Goal: Feedback & Contribution: Submit feedback/report problem

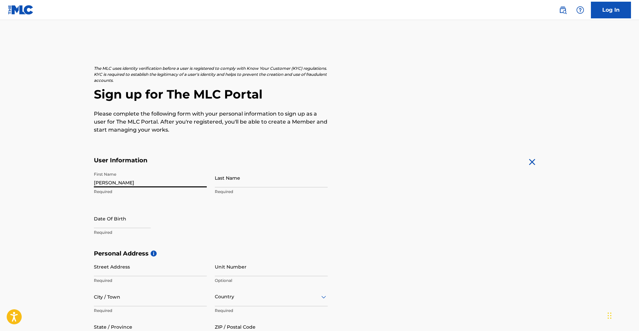
type input "[PERSON_NAME]"
type input "GJIOUIR"
select select "8"
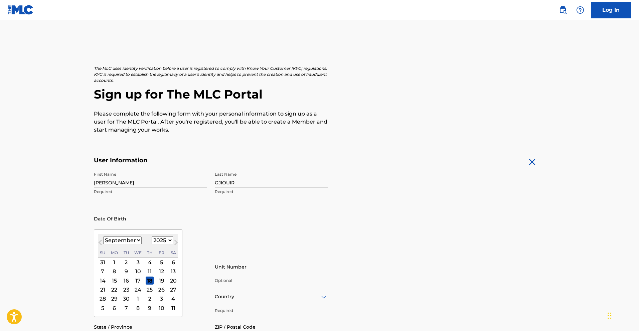
click at [166, 234] on div "September 2025 January February March April May June July August September Octo…" at bounding box center [138, 246] width 80 height 24
click at [166, 240] on select "1899 1900 1901 1902 1903 1904 1905 1906 1907 1908 1909 1910 1911 1912 1913 1914…" at bounding box center [162, 241] width 21 height 8
select select "1999"
click at [152, 237] on select "1899 1900 1901 1902 1903 1904 1905 1906 1907 1908 1909 1910 1911 1912 1913 1914…" at bounding box center [162, 241] width 21 height 8
click at [133, 240] on select "January February March April May June July August September October November De…" at bounding box center [122, 241] width 38 height 8
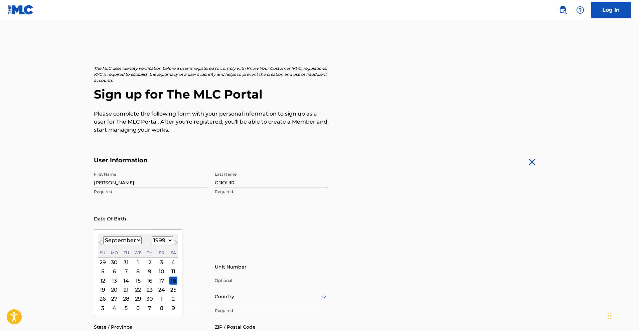
select select "6"
click at [103, 237] on select "January February March April May June July August September October November De…" at bounding box center [122, 241] width 38 height 8
click at [135, 281] on div "14" at bounding box center [138, 281] width 8 height 8
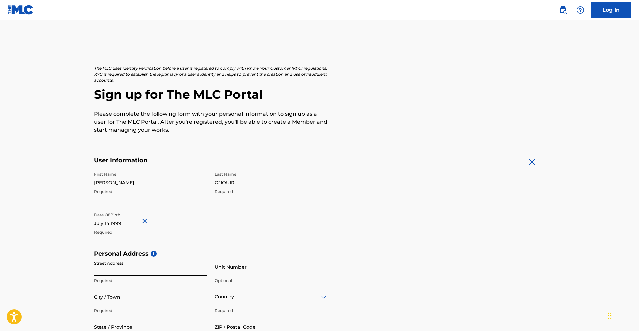
click at [154, 268] on input "Street Address" at bounding box center [150, 266] width 113 height 19
type input "39 rue jbala"
type input "marrakech"
type input "Maroc"
type input "46000"
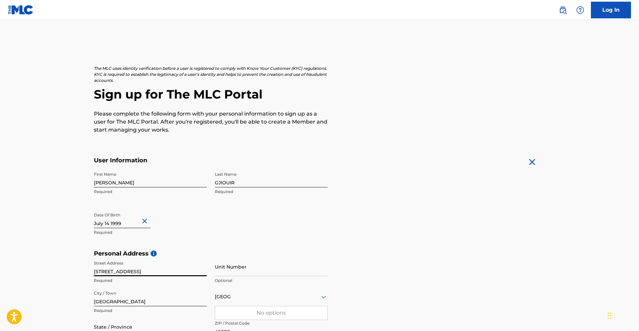
click at [249, 267] on input "Unit Number" at bounding box center [271, 266] width 113 height 19
type input "1"
click at [425, 252] on h5 "Personal Address i" at bounding box center [320, 254] width 452 height 8
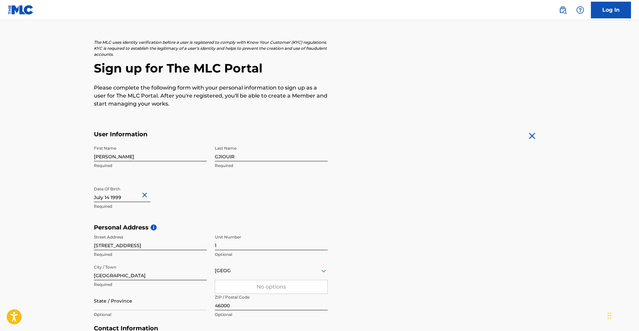
scroll to position [67, 0]
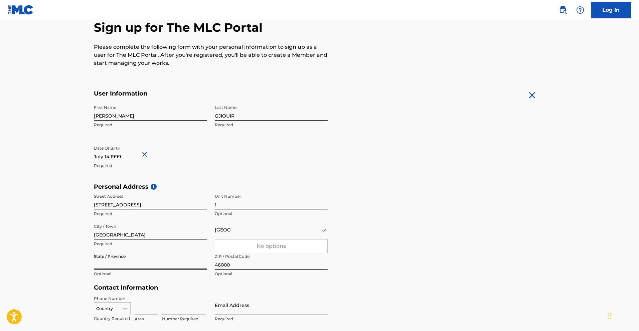
click at [155, 263] on input "State / Province" at bounding box center [150, 260] width 113 height 19
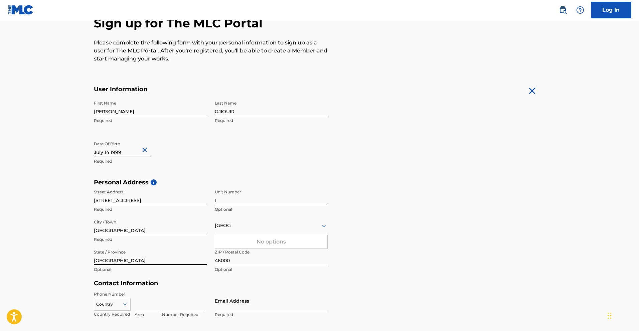
scroll to position [134, 0]
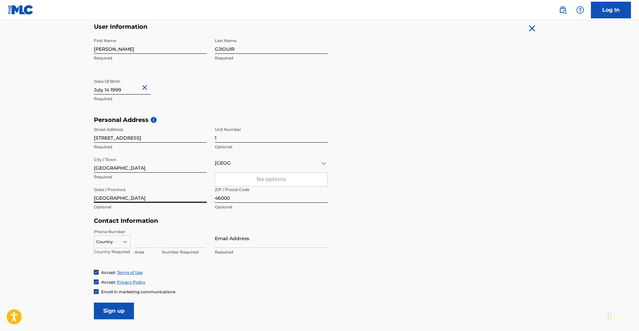
type input "marrakech"
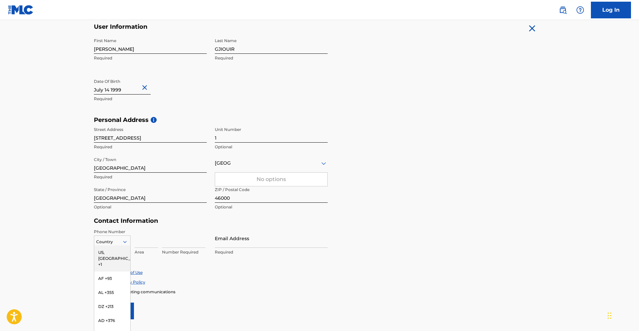
click at [130, 242] on div "216 results available. Use Up and Down to choose options, press Enter to select…" at bounding box center [112, 240] width 37 height 10
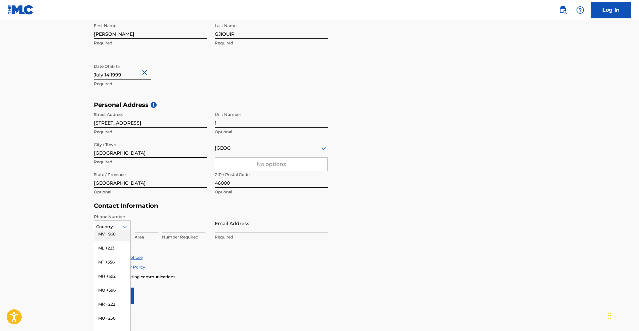
scroll to position [1704, 0]
drag, startPoint x: 113, startPoint y: 265, endPoint x: 115, endPoint y: 285, distance: 20.8
click at [115, 285] on div "US, CA +1 AF +93 AL +355 DZ +213 AD +376 AO +244 AI +1264 AG +1268 AR +54 AM +3…" at bounding box center [112, 280] width 36 height 100
type input "mm"
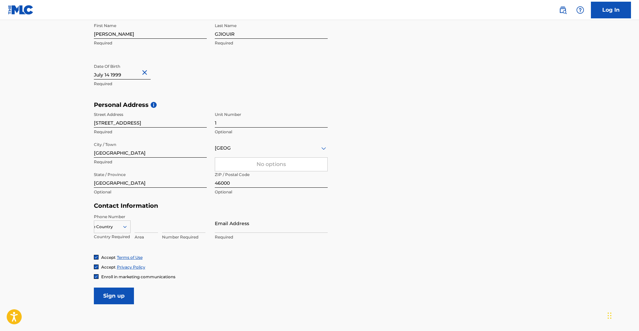
click at [109, 226] on div "mm" at bounding box center [112, 226] width 36 height 7
click at [109, 225] on div "mm" at bounding box center [112, 226] width 36 height 7
type input "212"
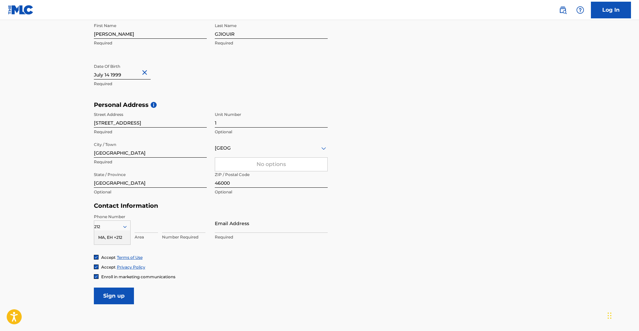
click at [30, 250] on main "The MLC uses identity verification before a user is registered to comply with K…" at bounding box center [319, 106] width 639 height 470
click at [107, 225] on div "212" at bounding box center [112, 226] width 36 height 7
type input "212"
click at [100, 236] on div "MA, EH +212" at bounding box center [112, 237] width 36 height 14
click at [165, 224] on input at bounding box center [183, 223] width 43 height 19
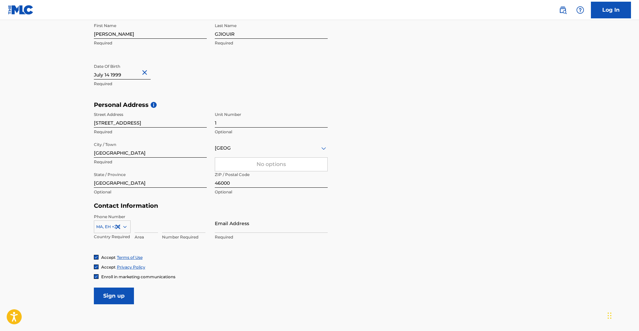
click at [145, 232] on input at bounding box center [146, 223] width 23 height 19
type input "0"
click at [151, 247] on div "Phone Number MA, EH +212 Country Required 0 Area Number Required Email Address …" at bounding box center [211, 234] width 234 height 41
drag, startPoint x: 144, startPoint y: 228, endPoint x: 109, endPoint y: 232, distance: 36.0
click at [109, 232] on div "MA, EH +212 Country Required 0 Area Number Required" at bounding box center [150, 229] width 113 height 30
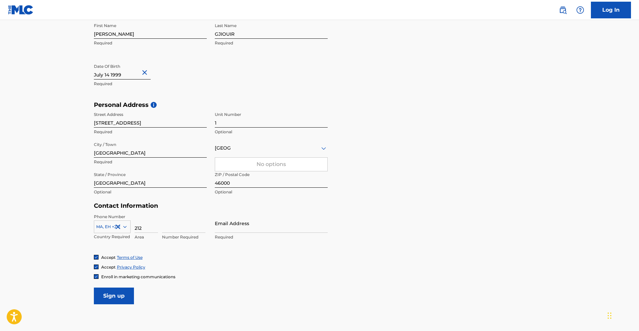
type input "212"
click at [196, 232] on input at bounding box center [183, 223] width 43 height 19
type input "0621859843"
click at [219, 229] on input "Email Address" at bounding box center [271, 223] width 113 height 19
type input "[EMAIL_ADDRESS][DOMAIN_NAME]"
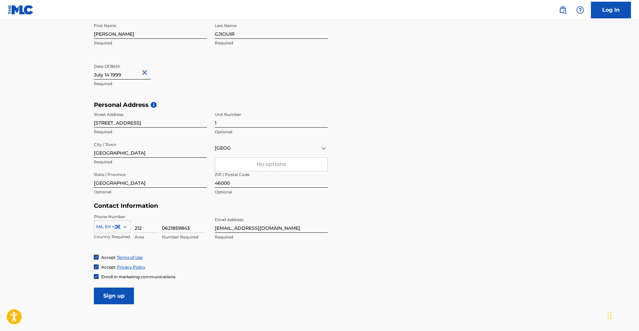
click at [234, 264] on div "Accept Privacy Policy" at bounding box center [320, 267] width 452 height 6
click at [126, 296] on input "Sign up" at bounding box center [114, 296] width 40 height 17
click at [244, 151] on div "Maroc" at bounding box center [271, 148] width 113 height 8
type input "moro"
click at [121, 297] on input "Sign up" at bounding box center [114, 296] width 40 height 17
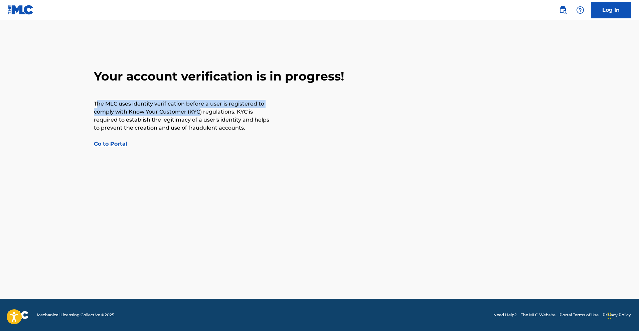
drag, startPoint x: 98, startPoint y: 106, endPoint x: 201, endPoint y: 110, distance: 103.3
click at [201, 110] on p "The MLC uses identity verification before a user is registered to comply with K…" at bounding box center [182, 116] width 177 height 32
click at [148, 111] on p "The MLC uses identity verification before a user is registered to comply with K…" at bounding box center [182, 116] width 177 height 32
click at [115, 148] on main "Your account verification is in progress! The MLC uses identity verification be…" at bounding box center [319, 159] width 639 height 279
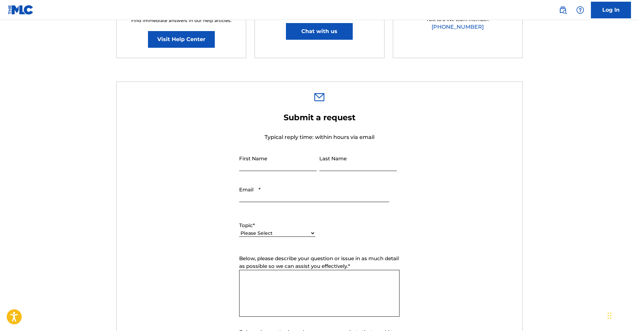
scroll to position [167, 0]
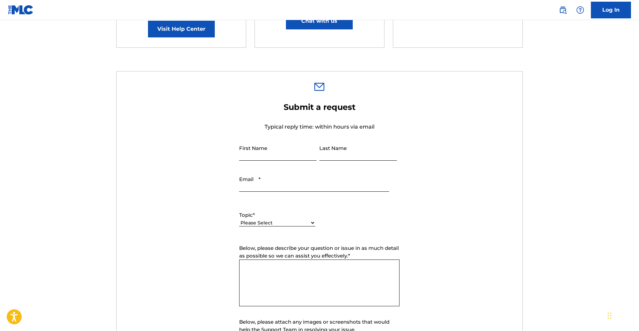
click at [290, 227] on div "Please Select I need help with my account I need help with managing my catalog …" at bounding box center [277, 226] width 76 height 15
click at [288, 215] on label "Topic *" at bounding box center [277, 215] width 76 height 8
click at [288, 219] on select "Please Select I need help with my account I need help with managing my catalog …" at bounding box center [277, 222] width 76 height 7
click at [286, 223] on select "Please Select I need help with my account I need help with managing my catalog …" at bounding box center [277, 222] width 76 height 7
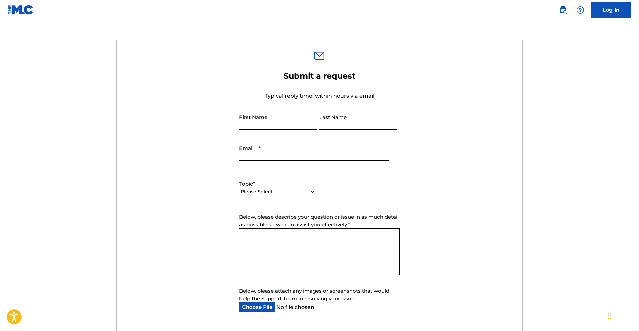
scroll to position [200, 0]
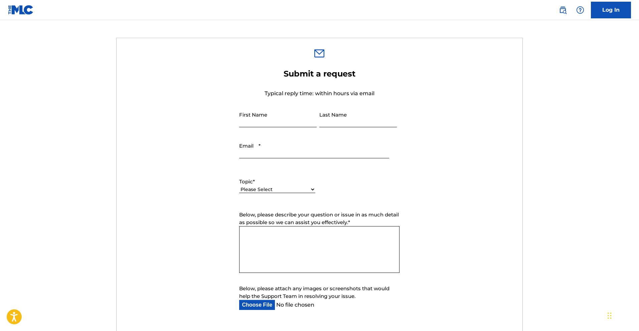
click at [291, 188] on select "Please Select I need help with my account I need help with managing my catalog …" at bounding box center [277, 189] width 76 height 7
click at [344, 152] on input "Email *" at bounding box center [314, 148] width 150 height 19
click at [452, 203] on form "Submit a request Typical reply time: within hours via email First Name Last Nam…" at bounding box center [320, 208] width 406 height 279
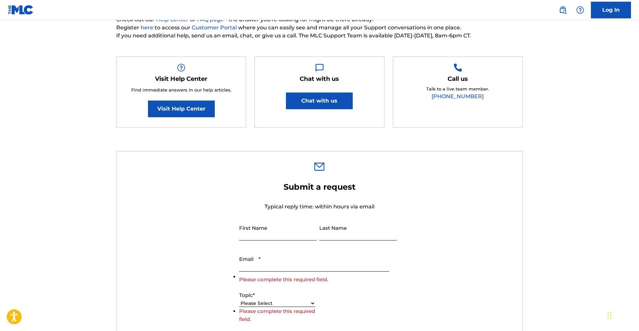
scroll to position [67, 0]
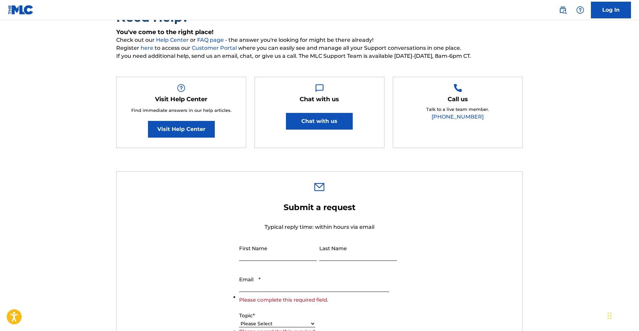
click at [192, 130] on link "Visit Help Center" at bounding box center [181, 129] width 67 height 17
click at [323, 124] on button "Chat with us" at bounding box center [319, 121] width 67 height 17
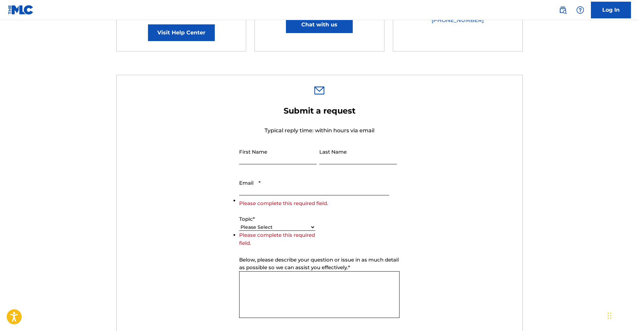
scroll to position [167, 0]
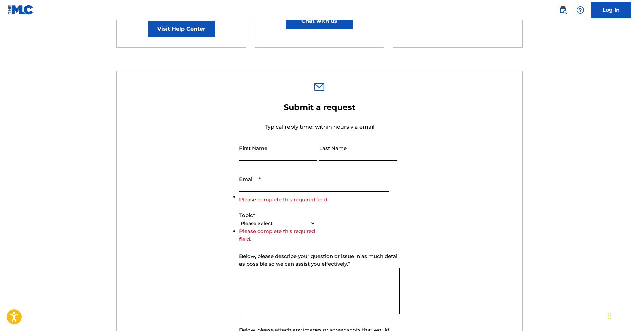
drag, startPoint x: 185, startPoint y: 129, endPoint x: 183, endPoint y: 24, distance: 104.9
click at [185, 129] on form "Submit a request Typical reply time: within hours via email First Name Last Nam…" at bounding box center [320, 245] width 406 height 287
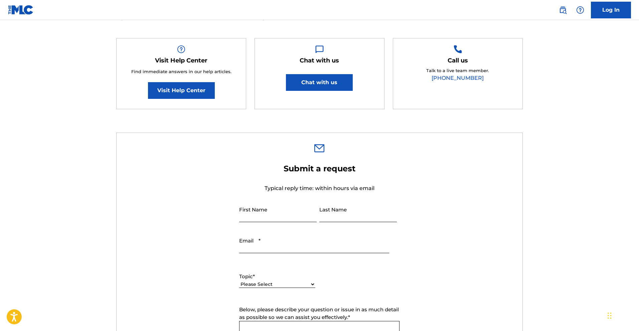
scroll to position [167, 0]
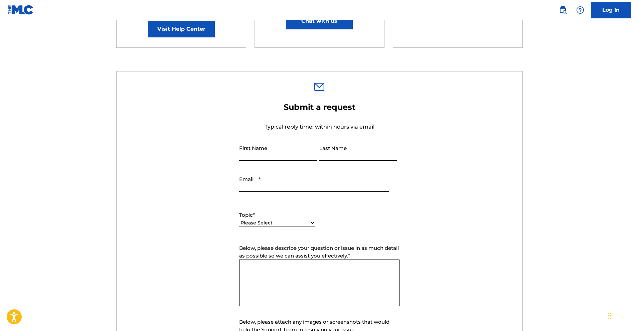
click at [272, 222] on select "Please Select I need help with my account I need help with managing my catalog …" at bounding box center [277, 222] width 76 height 7
select select "I need help with my account"
click at [239, 219] on select "Please Select I need help with my account I need help with managing my catalog …" at bounding box center [277, 222] width 76 height 7
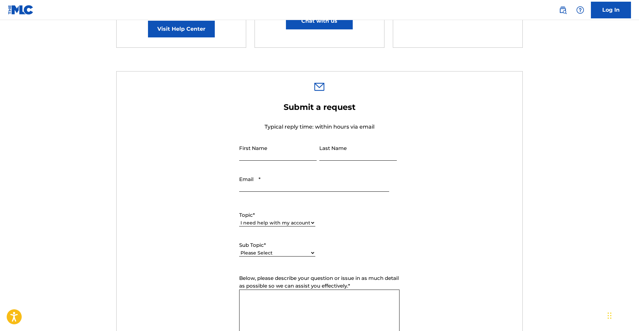
click at [272, 254] on select "Please Select I need help with my user account I can't log in to my user accoun…" at bounding box center [277, 253] width 76 height 7
select select "I was not verified as a user"
click at [239, 250] on select "Please Select I need help with my user account I can't log in to my user accoun…" at bounding box center [277, 253] width 76 height 7
click at [261, 175] on input "Email *" at bounding box center [314, 182] width 150 height 19
paste input "[EMAIL_ADDRESS][DOMAIN_NAME]"
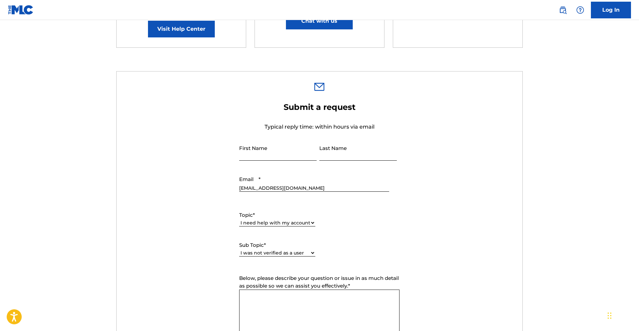
type input "[EMAIL_ADDRESS][DOMAIN_NAME]"
click at [261, 157] on input "First Name" at bounding box center [277, 151] width 77 height 19
type input "[PERSON_NAME]"
type input "gjiouir"
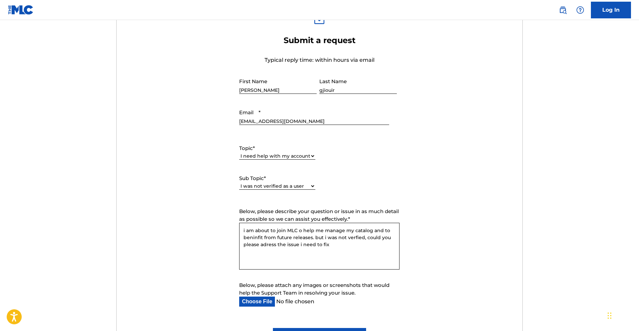
scroll to position [267, 0]
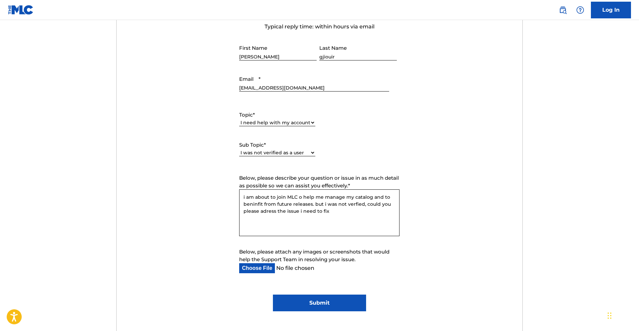
type textarea "i am about to join MLC o help me manage my catalog and to beninfit from future …"
click at [269, 269] on input "Below, please attach any images or screenshots that would help the Support Team…" at bounding box center [314, 268] width 150 height 10
type input "C:\fakepath\Screenshot [DATE] 184908.png"
click at [425, 279] on form "Submit a request Typical reply time: within hours via email First Name [PERSON_…" at bounding box center [320, 156] width 406 height 309
click at [307, 300] on input "Submit" at bounding box center [319, 303] width 93 height 17
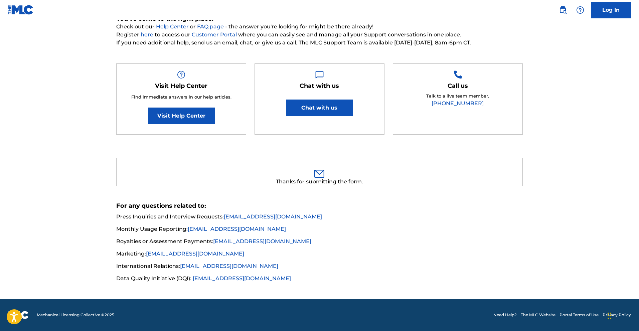
scroll to position [80, 0]
click at [368, 244] on li "Royalties or Assessment Payments: [EMAIL_ADDRESS][DOMAIN_NAME]" at bounding box center [319, 244] width 407 height 12
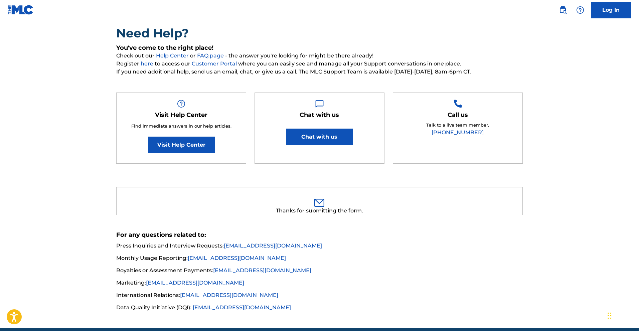
scroll to position [0, 0]
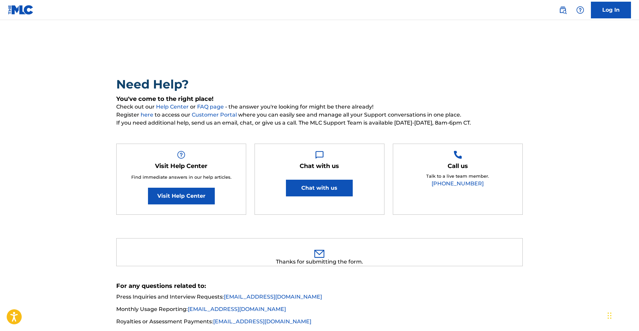
click at [304, 87] on h2 "Need Help?" at bounding box center [319, 84] width 407 height 15
